Goal: Information Seeking & Learning: Learn about a topic

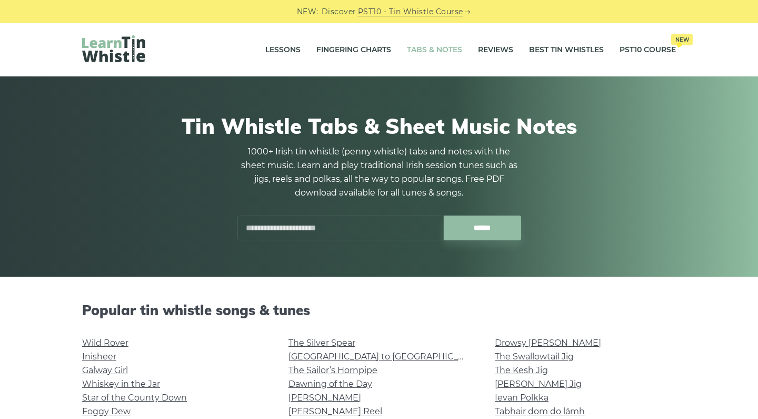
scroll to position [120, 0]
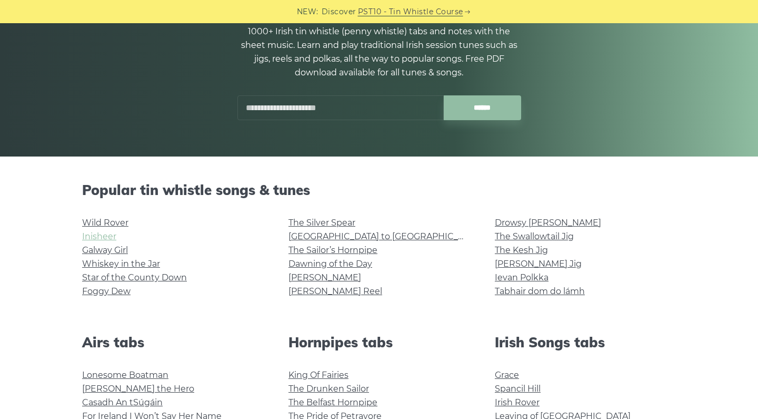
click at [107, 236] on link "Inisheer" at bounding box center [99, 236] width 34 height 10
click at [323, 248] on link "The Sailor’s Hornpipe" at bounding box center [333, 250] width 89 height 10
click at [119, 246] on link "Galway Girl" at bounding box center [105, 250] width 46 height 10
click at [99, 263] on link "Whiskey in the Jar" at bounding box center [121, 263] width 78 height 10
click at [93, 275] on link "Star of the County Down" at bounding box center [134, 277] width 105 height 10
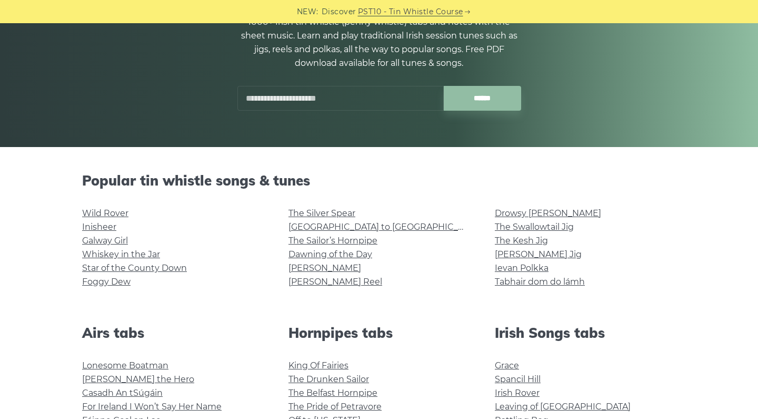
scroll to position [131, 0]
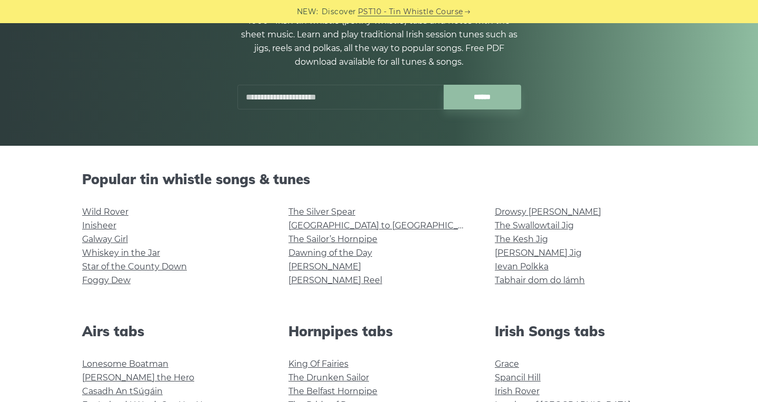
click at [299, 84] on div "1000+ Irish tin whistle (penny whistle) tabs and notes with the sheet music. Le…" at bounding box center [379, 61] width 284 height 95
click at [298, 101] on input "text" at bounding box center [340, 97] width 206 height 25
click at [482, 97] on input "******" at bounding box center [482, 97] width 77 height 25
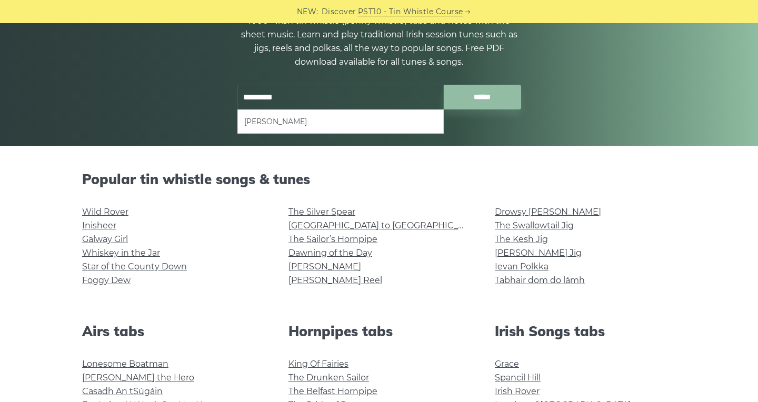
click at [282, 122] on li "Danny Boy" at bounding box center [340, 121] width 193 height 13
type input "*********"
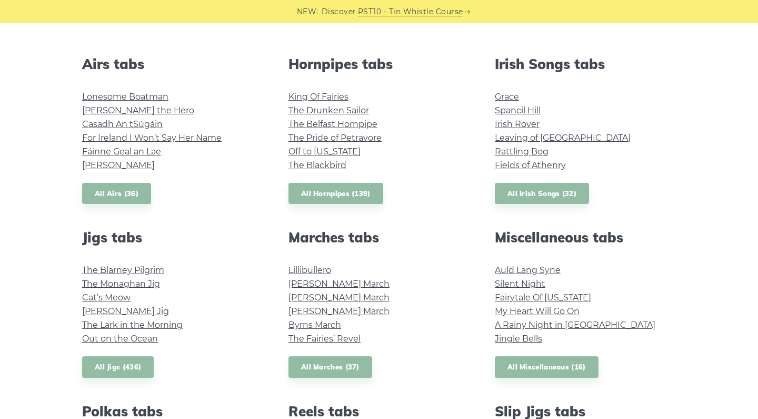
scroll to position [387, 0]
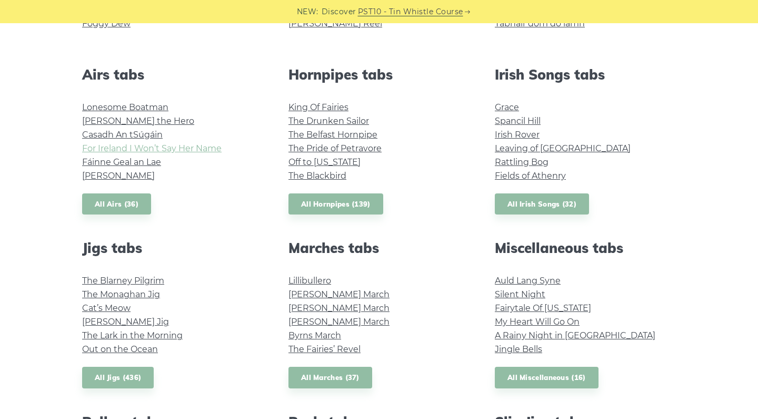
click at [180, 151] on link "For Ireland I Won’t Say Her Name" at bounding box center [152, 148] width 140 height 10
click at [320, 279] on link "Lillibullero" at bounding box center [310, 280] width 43 height 10
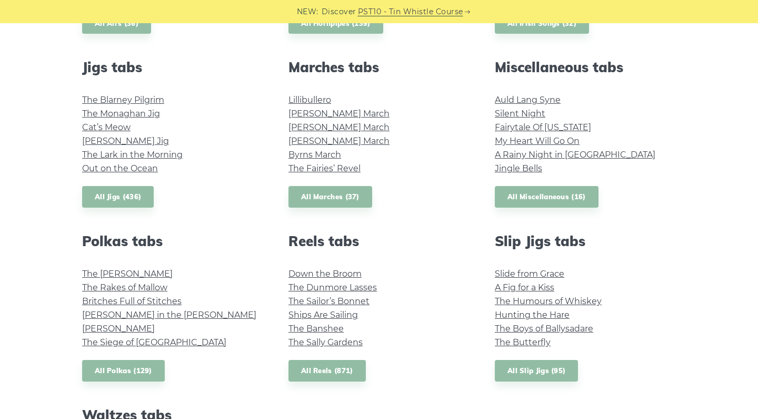
scroll to position [569, 0]
click at [502, 171] on link "Jingle Bells" at bounding box center [518, 168] width 47 height 10
click at [313, 271] on link "Down the Broom" at bounding box center [325, 273] width 73 height 10
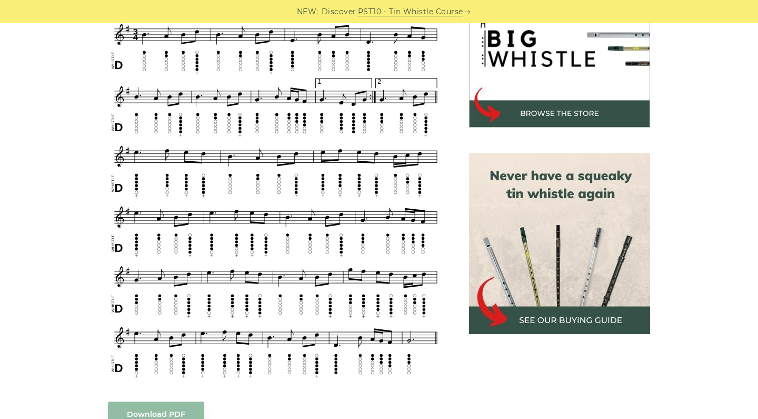
scroll to position [351, 0]
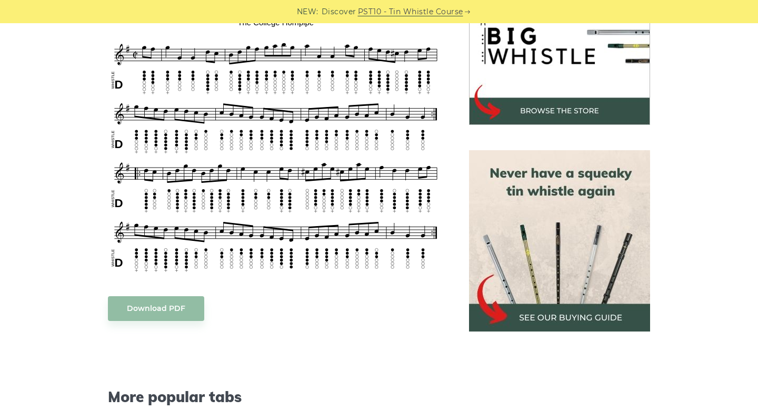
scroll to position [357, 0]
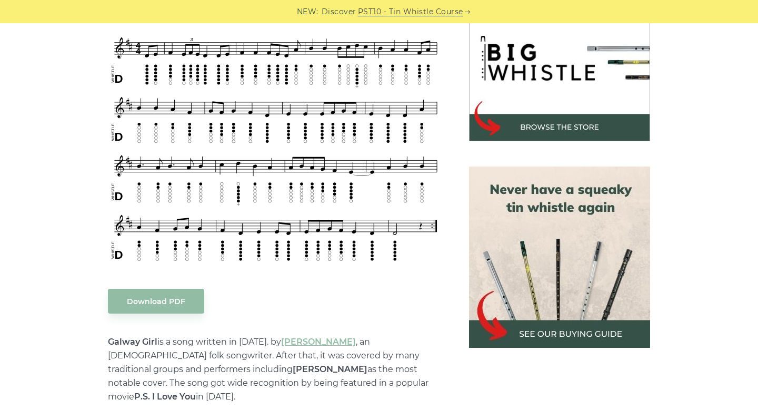
scroll to position [342, 0]
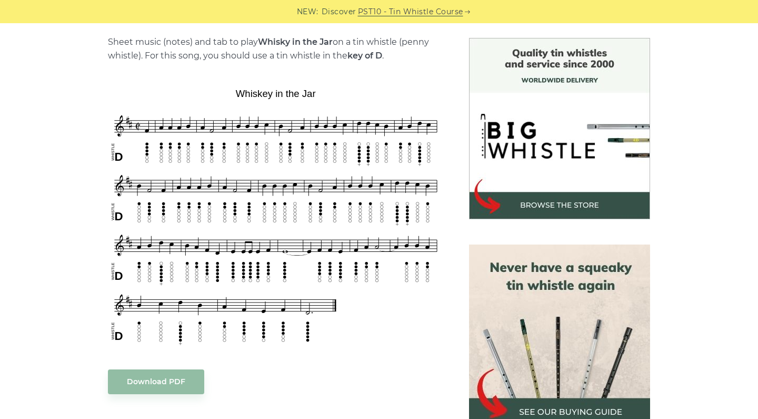
scroll to position [265, 0]
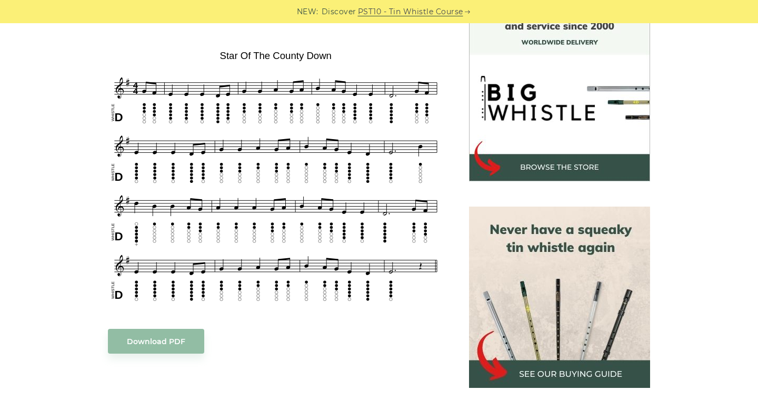
scroll to position [302, 0]
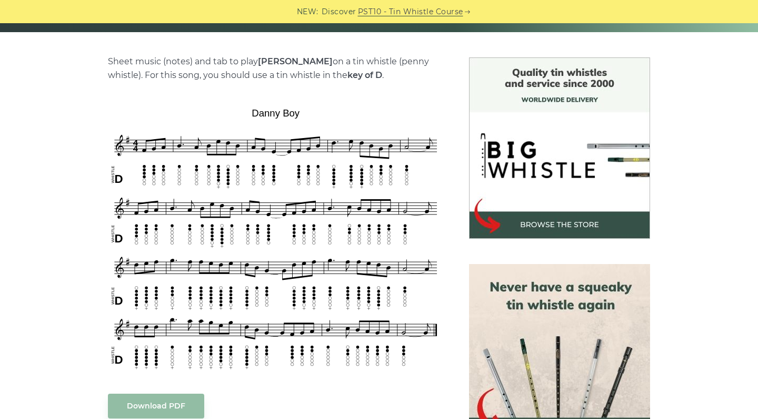
scroll to position [304, 0]
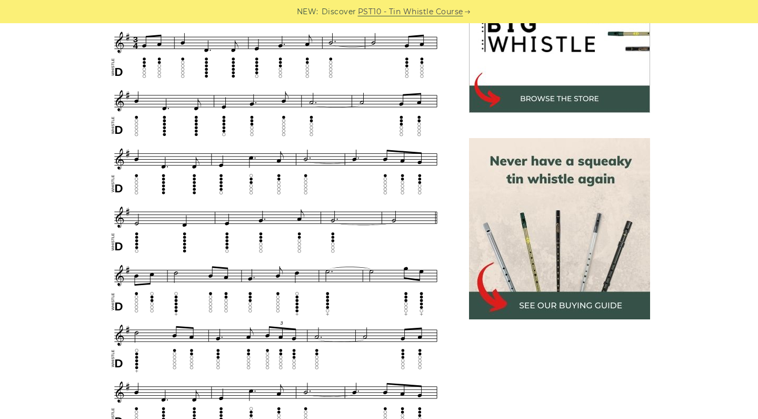
scroll to position [376, 0]
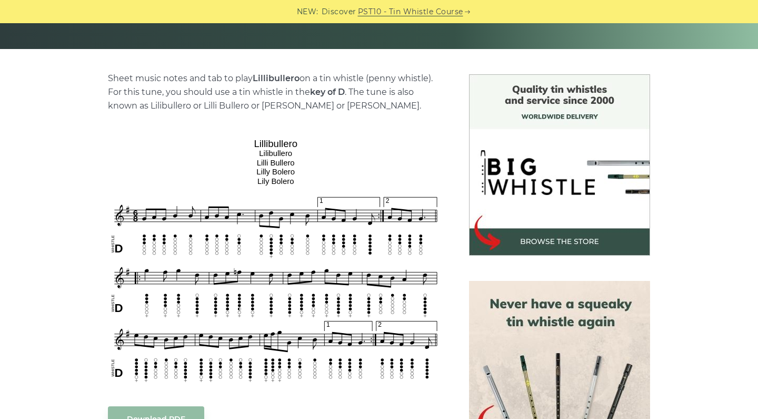
scroll to position [329, 0]
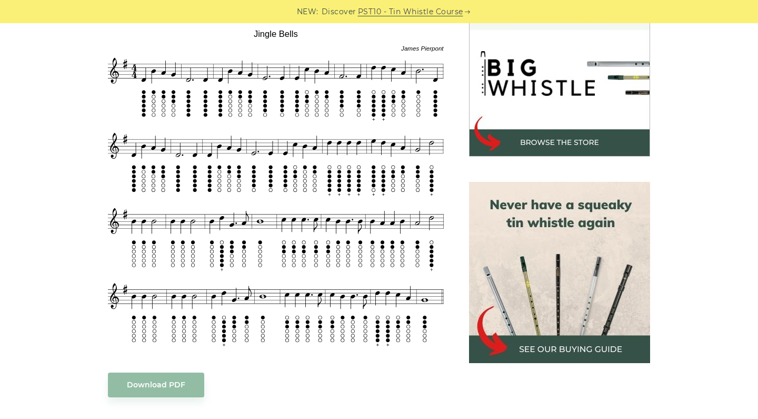
scroll to position [325, 0]
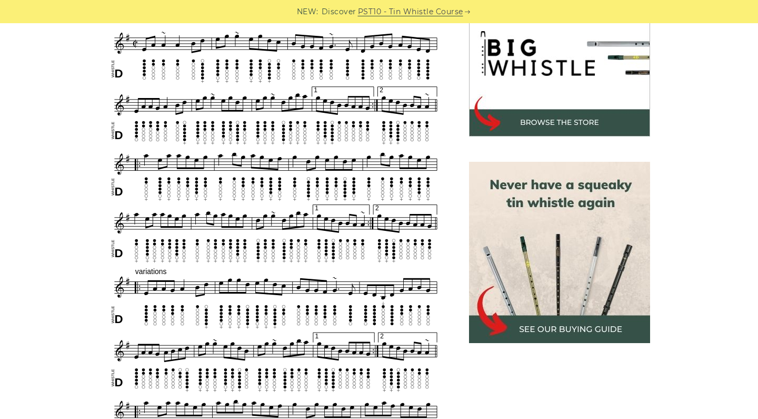
scroll to position [346, 0]
click at [601, 1] on div "NEW: Discover PST10 - Tin Whistle Course" at bounding box center [379, 11] width 758 height 23
